Goal: Task Accomplishment & Management: Complete application form

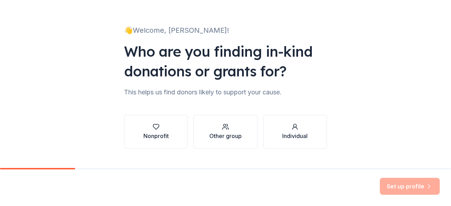
scroll to position [46, 0]
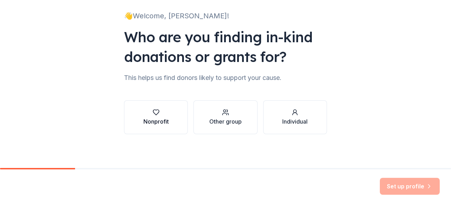
click at [149, 114] on div "button" at bounding box center [155, 112] width 25 height 7
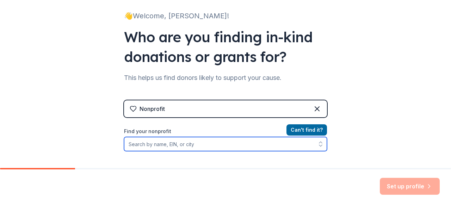
click at [235, 144] on input "Find your nonprofit" at bounding box center [225, 144] width 203 height 14
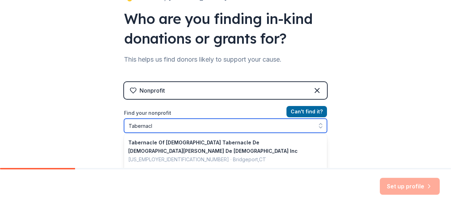
click at [217, 129] on input "Tabernacl" at bounding box center [225, 126] width 203 height 14
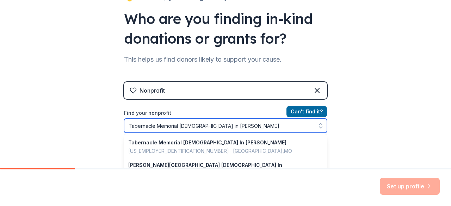
type input "[GEOGRAPHIC_DATA][DEMOGRAPHIC_DATA] in [PERSON_NAME]"
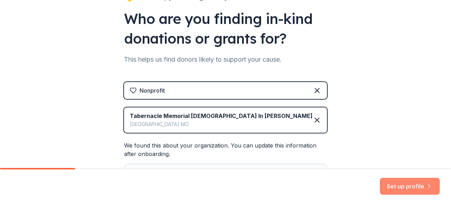
click at [416, 184] on button "Set up profile" at bounding box center [410, 186] width 60 height 17
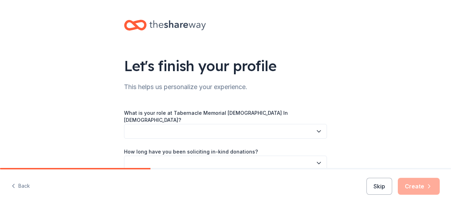
click at [304, 126] on button "button" at bounding box center [225, 131] width 203 height 15
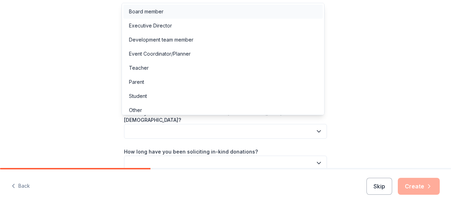
click at [175, 8] on div "Board member" at bounding box center [222, 12] width 199 height 14
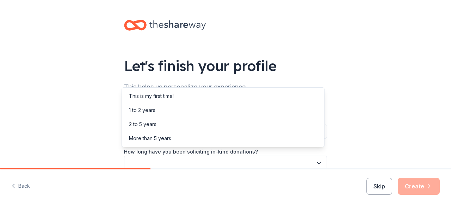
click at [315, 159] on icon "button" at bounding box center [318, 162] width 7 height 7
click at [203, 100] on div "This is my first time!" at bounding box center [222, 96] width 199 height 14
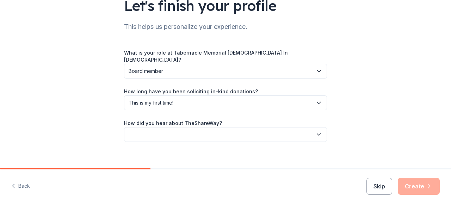
scroll to position [62, 0]
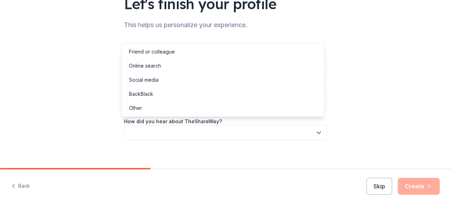
click at [315, 129] on icon "button" at bounding box center [318, 132] width 7 height 7
click at [213, 67] on div "Online search" at bounding box center [222, 66] width 199 height 14
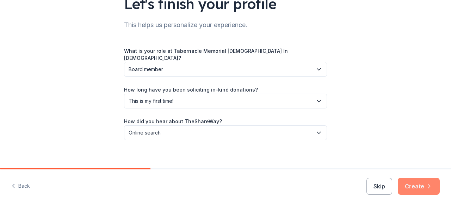
click at [417, 183] on button "Create" at bounding box center [418, 186] width 42 height 17
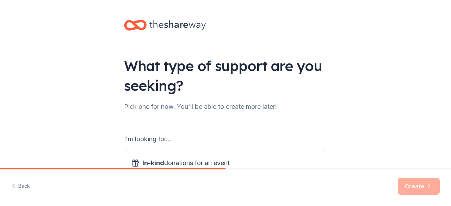
click at [229, 109] on div "Pick one for now. You'll be able to create more later!" at bounding box center [225, 106] width 203 height 11
click at [232, 102] on div "Pick one for now. You'll be able to create more later!" at bounding box center [225, 106] width 203 height 11
click at [234, 114] on div "What type of support are you seeking? Pick one for now. You'll be able to creat…" at bounding box center [225, 142] width 225 height 284
click at [215, 105] on div "Pick one for now. You'll be able to create more later!" at bounding box center [225, 106] width 203 height 11
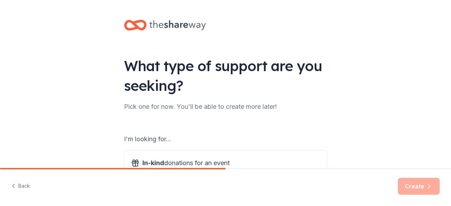
click at [310, 107] on div "Pick one for now. You'll be able to create more later!" at bounding box center [225, 106] width 203 height 11
click at [256, 109] on div "Pick one for now. You'll be able to create more later!" at bounding box center [225, 106] width 203 height 11
click at [227, 133] on div "I'm looking for..." at bounding box center [225, 138] width 203 height 11
click at [230, 142] on div "I'm looking for..." at bounding box center [225, 138] width 203 height 11
click at [230, 146] on div "I'm looking for... In-kind donations for an event Find auction and raffle items…" at bounding box center [225, 189] width 203 height 113
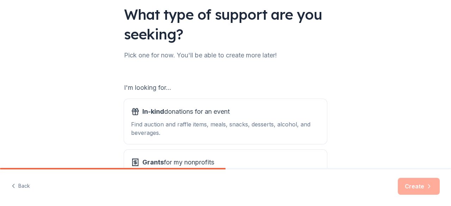
scroll to position [56, 0]
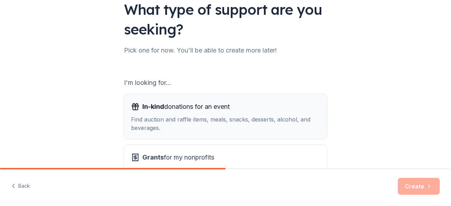
click at [251, 119] on div "Find auction and raffle items, meals, snacks, desserts, alcohol, and beverages." at bounding box center [225, 123] width 189 height 17
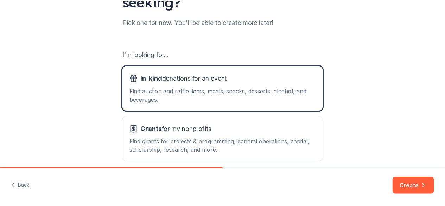
scroll to position [99, 0]
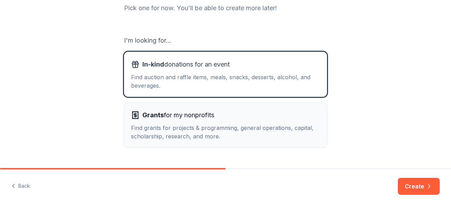
click at [270, 127] on div "Find grants for projects & programming, general operations, capital, scholarshi…" at bounding box center [225, 132] width 189 height 17
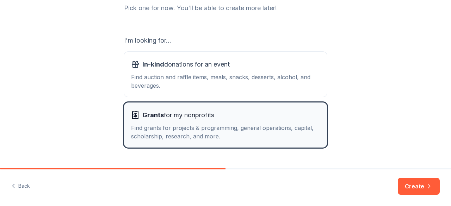
click at [212, 110] on span "Grants for my nonprofits" at bounding box center [178, 114] width 72 height 11
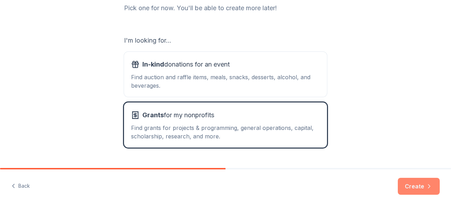
click at [418, 187] on button "Create" at bounding box center [418, 186] width 42 height 17
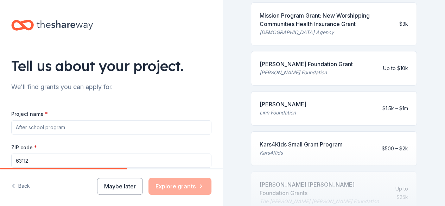
scroll to position [317, 0]
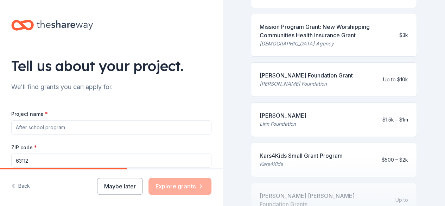
drag, startPoint x: 321, startPoint y: 111, endPoint x: 323, endPoint y: 107, distance: 4.6
click at [321, 111] on div "[PERSON_NAME] [PERSON_NAME] Foundation $1.5k – $1m" at bounding box center [334, 119] width 167 height 35
click at [339, 114] on div "[PERSON_NAME] [PERSON_NAME] Foundation $1.5k – $1m" at bounding box center [334, 119] width 167 height 35
click at [340, 114] on div "[PERSON_NAME] [PERSON_NAME] Foundation $1.5k – $1m" at bounding box center [334, 119] width 167 height 35
click at [378, 143] on div "Kars4Kids Small Grant Program Kars4Kids $500 – $2k" at bounding box center [334, 160] width 167 height 35
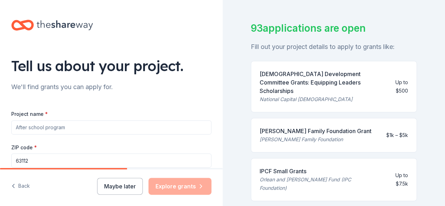
scroll to position [0, 0]
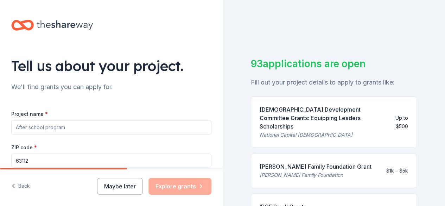
click at [140, 129] on input "Project name *" at bounding box center [111, 127] width 200 height 14
type input "C"
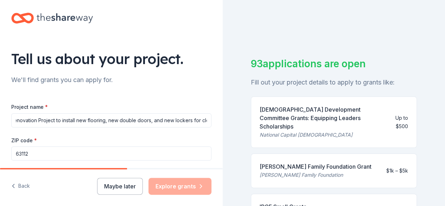
scroll to position [14, 0]
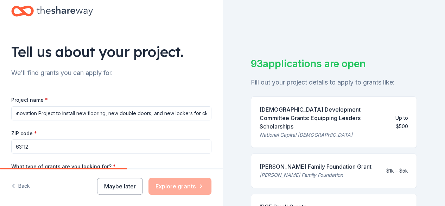
type input "[DEMOGRAPHIC_DATA] Renovation Project to install new flooring, new double doors…"
click at [217, 165] on div "Tell us about your project. We'll find grants you can apply for. Project name *…" at bounding box center [111, 154] width 223 height 337
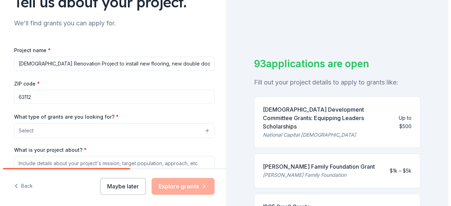
scroll to position [70, 0]
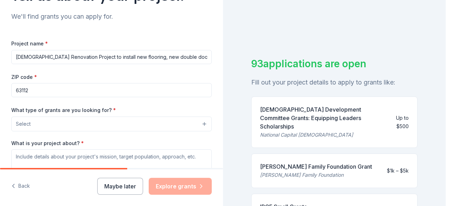
click at [199, 120] on button "Select" at bounding box center [111, 124] width 200 height 15
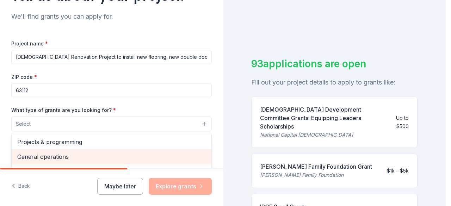
click at [161, 154] on span "General operations" at bounding box center [111, 156] width 188 height 9
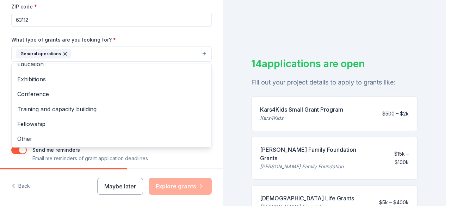
scroll to position [68, 0]
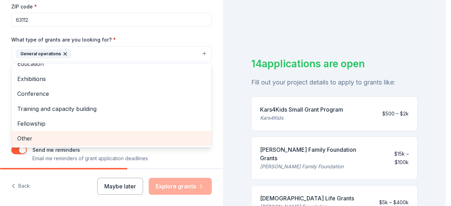
click at [149, 140] on span "Other" at bounding box center [111, 138] width 188 height 9
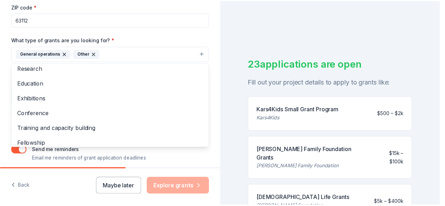
scroll to position [53, 0]
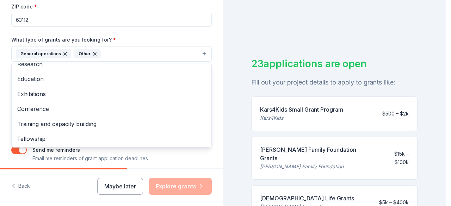
drag, startPoint x: 206, startPoint y: 135, endPoint x: 205, endPoint y: 118, distance: 17.3
click at [205, 118] on div "Tell us about your project. We'll find grants you can apply for. Project name *…" at bounding box center [111, 27] width 223 height 337
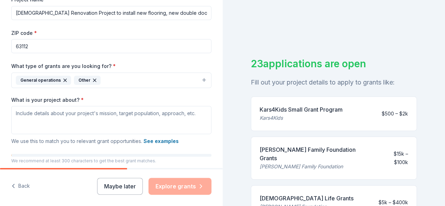
scroll to position [112, 0]
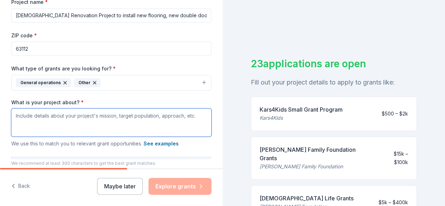
click at [177, 115] on textarea "What is your project about? *" at bounding box center [111, 122] width 200 height 28
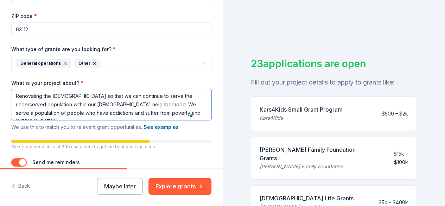
scroll to position [0, 0]
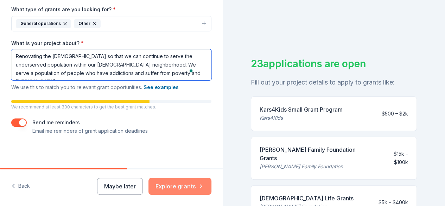
type textarea "Renovating the [DEMOGRAPHIC_DATA] so that we can continue to serve the underser…"
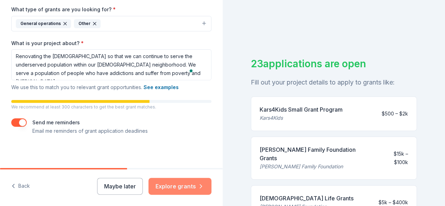
click at [198, 188] on icon "button" at bounding box center [201, 186] width 7 height 7
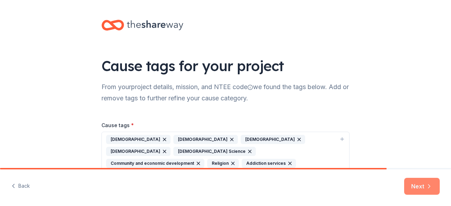
click at [430, 184] on icon "button" at bounding box center [428, 186] width 7 height 7
click at [170, 147] on div "[DEMOGRAPHIC_DATA]" at bounding box center [138, 151] width 64 height 9
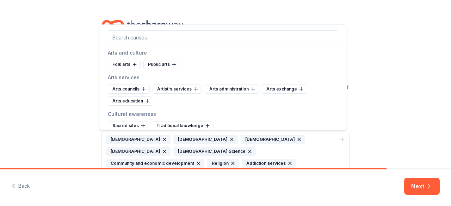
click at [170, 147] on div "[DEMOGRAPHIC_DATA]" at bounding box center [138, 151] width 64 height 9
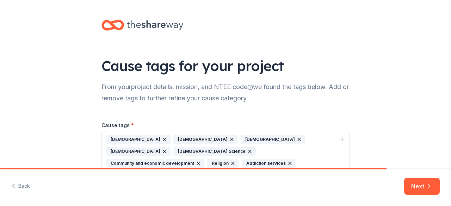
click at [239, 133] on button "[DEMOGRAPHIC_DATA] [DEMOGRAPHIC_DATA] [DEMOGRAPHIC_DATA] [DEMOGRAPHIC_DATA] [DE…" at bounding box center [225, 157] width 248 height 51
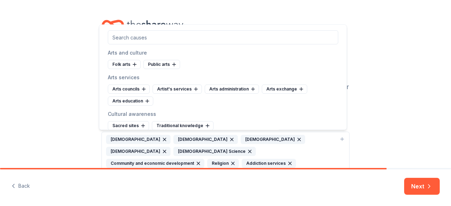
click at [240, 135] on div "[DEMOGRAPHIC_DATA]" at bounding box center [272, 139] width 64 height 9
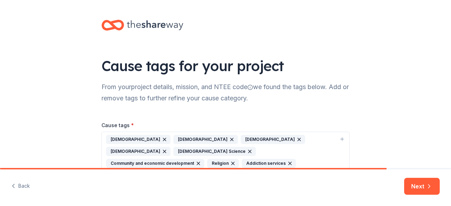
click at [240, 135] on div "[DEMOGRAPHIC_DATA]" at bounding box center [272, 139] width 64 height 9
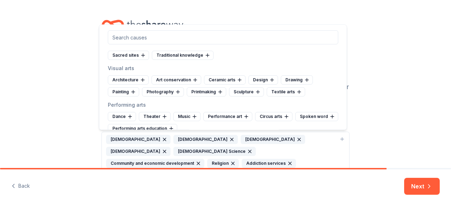
scroll to position [84, 0]
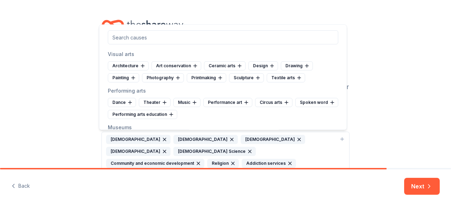
click at [173, 148] on div "[DEMOGRAPHIC_DATA] Science" at bounding box center [214, 151] width 82 height 9
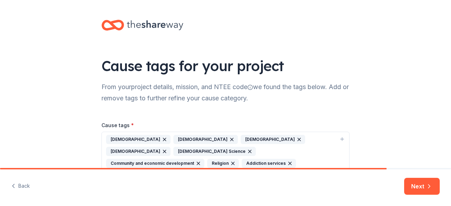
click at [173, 148] on div "[DEMOGRAPHIC_DATA] Science" at bounding box center [214, 151] width 82 height 9
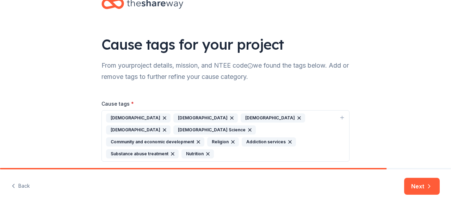
scroll to position [28, 0]
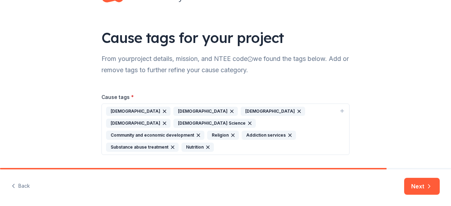
click at [170, 119] on div "[DEMOGRAPHIC_DATA]" at bounding box center [138, 123] width 64 height 9
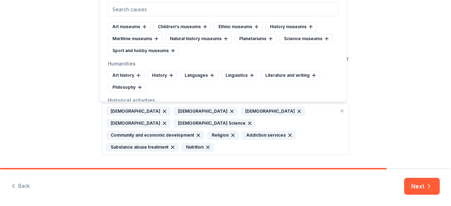
scroll to position [174, 0]
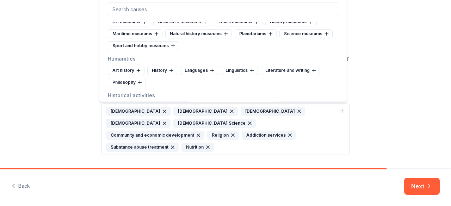
click at [398, 50] on div "Cause tags for your project From your project details, mission, and NTEE code w…" at bounding box center [225, 80] width 451 height 217
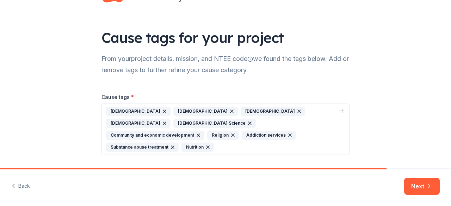
click at [229, 108] on icon "button" at bounding box center [232, 111] width 6 height 6
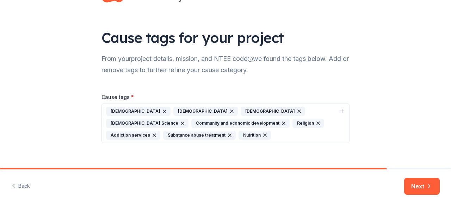
click at [296, 108] on icon "button" at bounding box center [299, 111] width 6 height 6
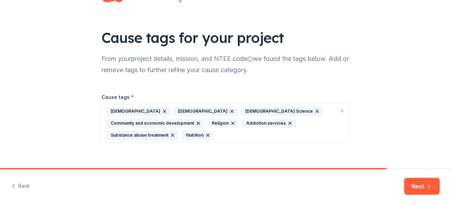
click at [240, 110] on div "[DEMOGRAPHIC_DATA] Science" at bounding box center [281, 111] width 82 height 9
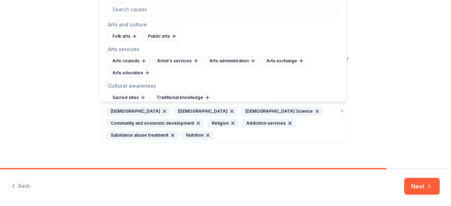
click at [240, 107] on div "[DEMOGRAPHIC_DATA] Science" at bounding box center [281, 111] width 82 height 9
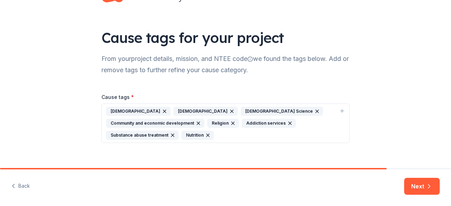
click at [314, 109] on icon "button" at bounding box center [317, 111] width 6 height 6
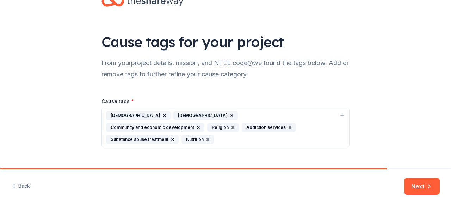
click at [173, 111] on div "[DEMOGRAPHIC_DATA]" at bounding box center [205, 115] width 64 height 9
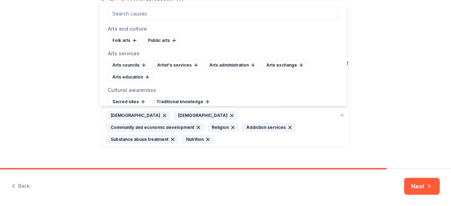
click at [229, 113] on icon "button" at bounding box center [232, 116] width 6 height 6
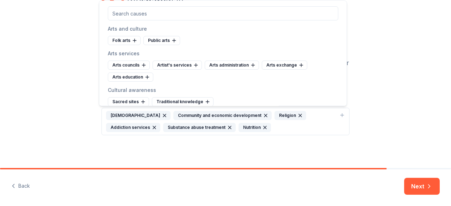
click at [120, 112] on div "[DEMOGRAPHIC_DATA]" at bounding box center [138, 115] width 64 height 9
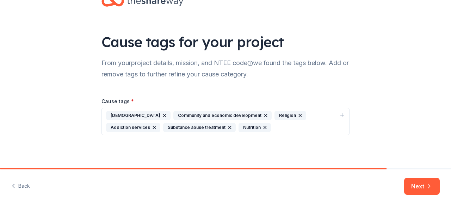
click at [122, 113] on div "[DEMOGRAPHIC_DATA]" at bounding box center [138, 115] width 64 height 9
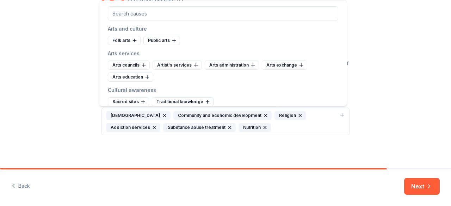
click at [162, 113] on icon "button" at bounding box center [165, 116] width 6 height 6
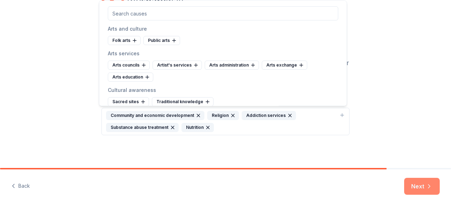
click at [426, 183] on icon "button" at bounding box center [428, 186] width 7 height 7
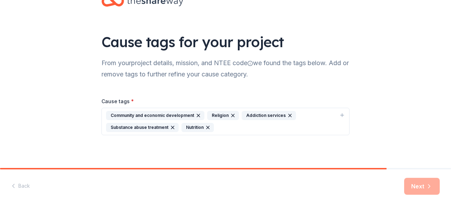
click at [384, 136] on div "Cause tags for your project From your project details, mission, and NTEE code w…" at bounding box center [225, 72] width 451 height 193
click at [380, 148] on div "Cause tags for your project From your project details, mission, and NTEE code w…" at bounding box center [225, 72] width 451 height 193
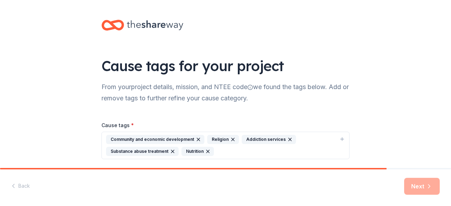
scroll to position [0, 0]
drag, startPoint x: 369, startPoint y: 126, endPoint x: 372, endPoint y: 122, distance: 4.5
click at [369, 125] on div "Cause tags for your project From your project details, mission, and NTEE code w…" at bounding box center [225, 96] width 451 height 193
click at [151, 125] on div "Cause tags * Community and economic development Religion Addiction services Sub…" at bounding box center [225, 140] width 248 height 38
click at [262, 149] on div "Community and economic development Religion Addiction services Substance abuse …" at bounding box center [221, 145] width 230 height 21
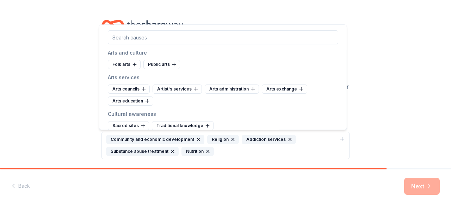
drag, startPoint x: 136, startPoint y: 134, endPoint x: 198, endPoint y: 139, distance: 62.2
click at [137, 134] on button "Community and economic development Religion Addiction services Substance abuse …" at bounding box center [225, 145] width 248 height 27
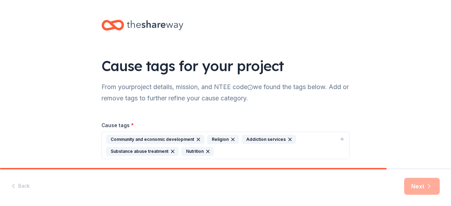
click at [162, 138] on div "Community and economic development" at bounding box center [155, 139] width 98 height 9
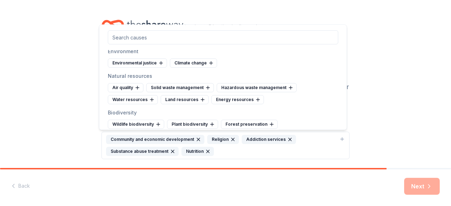
scroll to position [568, 0]
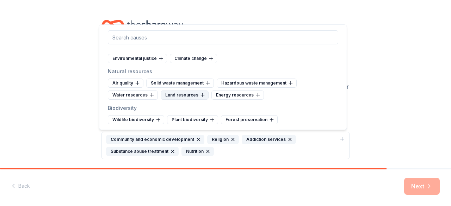
click at [175, 90] on div "Land resources" at bounding box center [185, 94] width 48 height 9
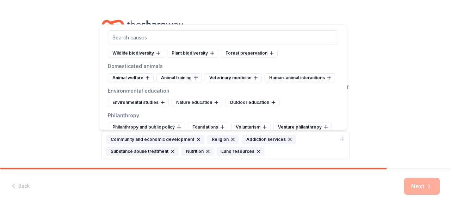
scroll to position [638, 0]
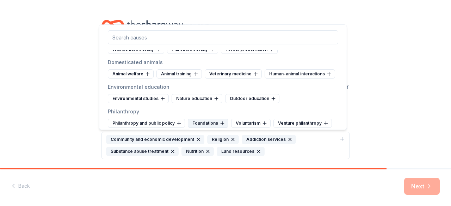
click at [198, 119] on div "Foundations" at bounding box center [208, 123] width 40 height 9
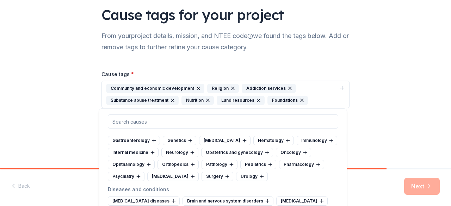
scroll to position [1136, 0]
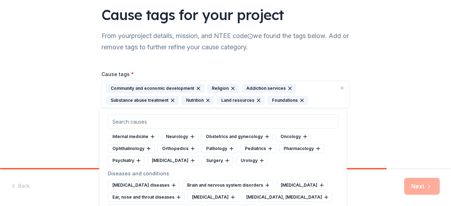
click at [391, 123] on div "Cause tags for your project From your project details, mission, and NTEE code w…" at bounding box center [225, 59] width 451 height 220
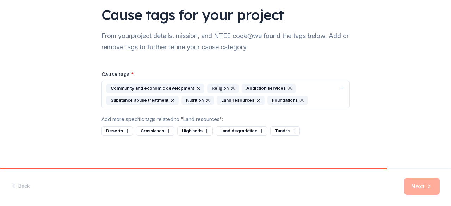
drag, startPoint x: 382, startPoint y: 167, endPoint x: 400, endPoint y: 167, distance: 18.0
click at [400, 167] on div "Cause tags for your project From your project details, mission, and NTEE code w…" at bounding box center [225, 59] width 451 height 220
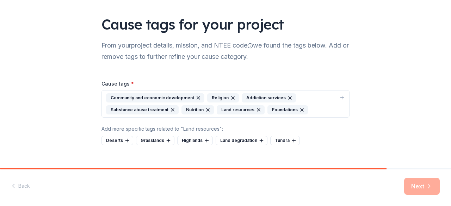
scroll to position [51, 0]
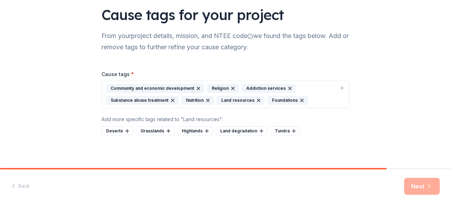
click at [425, 187] on div "Next" at bounding box center [422, 186] width 36 height 17
click at [356, 164] on div "Cause tags for your project From your project details, mission, and NTEE code w…" at bounding box center [225, 59] width 270 height 220
click at [312, 149] on div "Cause tags for your project From your project details, mission, and NTEE code w…" at bounding box center [225, 59] width 270 height 220
click at [271, 126] on div "Tundra" at bounding box center [285, 130] width 30 height 9
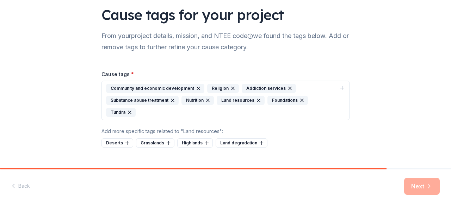
drag, startPoint x: 311, startPoint y: 99, endPoint x: 311, endPoint y: 107, distance: 8.1
click at [136, 108] on div "Tundra" at bounding box center [121, 112] width 30 height 9
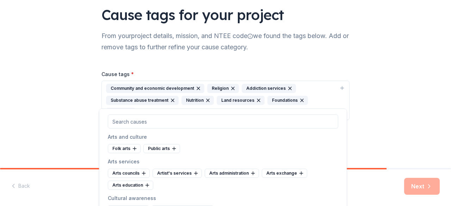
click at [136, 108] on div "Tundra" at bounding box center [121, 112] width 30 height 9
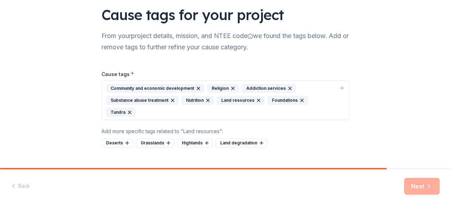
click at [131, 111] on icon "button" at bounding box center [129, 112] width 3 height 3
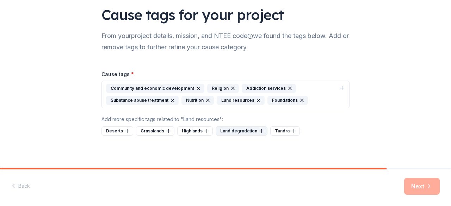
click at [240, 126] on div "Land degradation" at bounding box center [241, 130] width 52 height 9
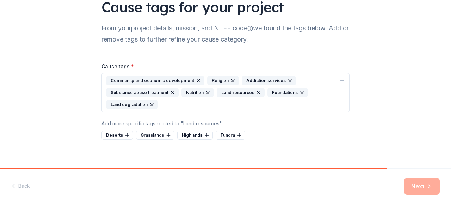
scroll to position [63, 0]
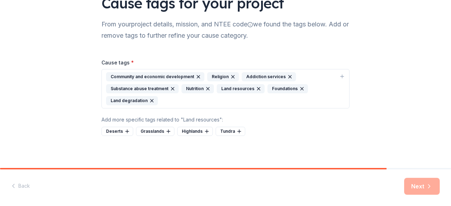
click at [124, 98] on div "Land degradation" at bounding box center [132, 100] width 52 height 9
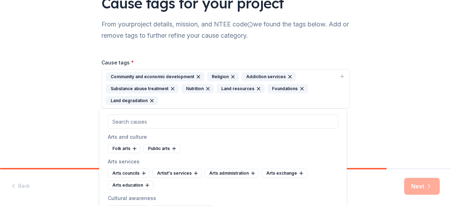
click at [149, 98] on icon "button" at bounding box center [152, 101] width 6 height 6
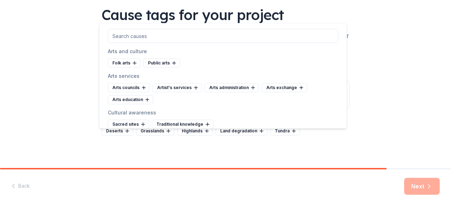
scroll to position [0, 0]
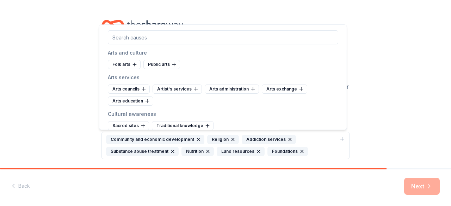
click at [405, 85] on div "Cause tags for your project From your project details, mission, and NTEE code w…" at bounding box center [225, 110] width 451 height 220
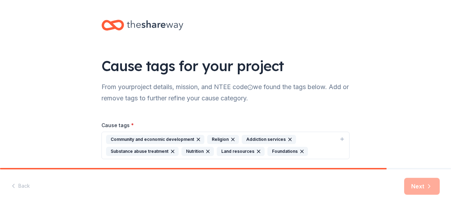
click at [130, 23] on icon at bounding box center [155, 25] width 56 height 14
